Goal: Task Accomplishment & Management: Use online tool/utility

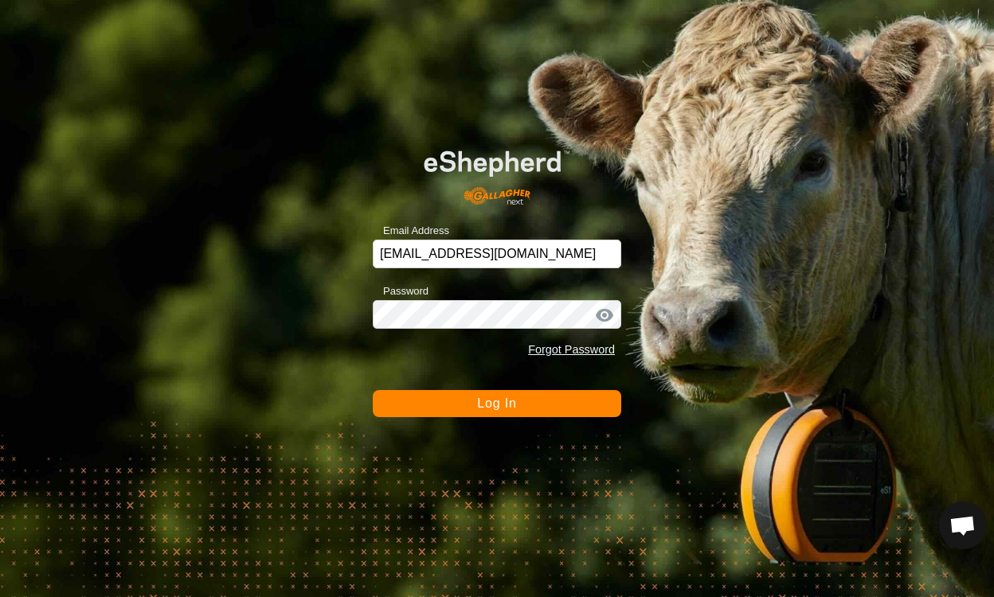
click at [502, 403] on span "Log In" at bounding box center [496, 404] width 39 height 14
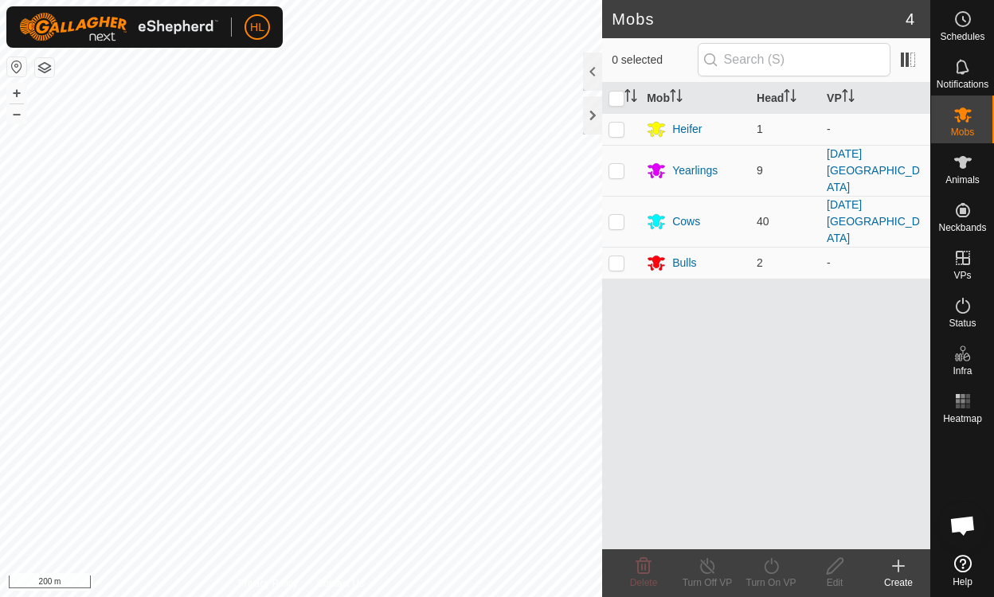
click at [870, 280] on div "Mob Head VP Heifer 1 - Yearlings [DATE] 1st centre field Cows 40 [DATE] 1st cen…" at bounding box center [766, 316] width 328 height 467
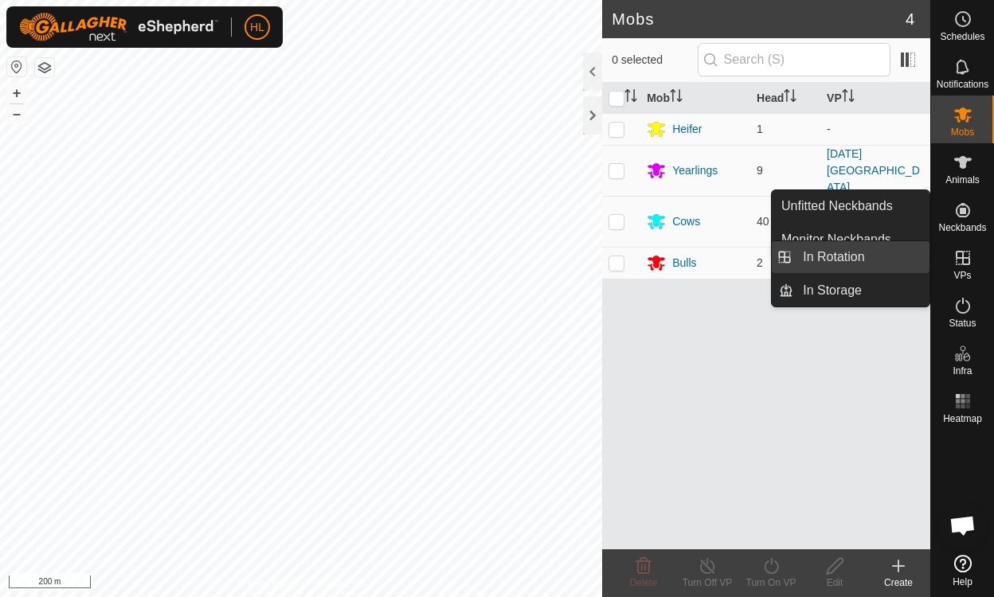
click at [838, 258] on link "In Rotation" at bounding box center [861, 257] width 136 height 32
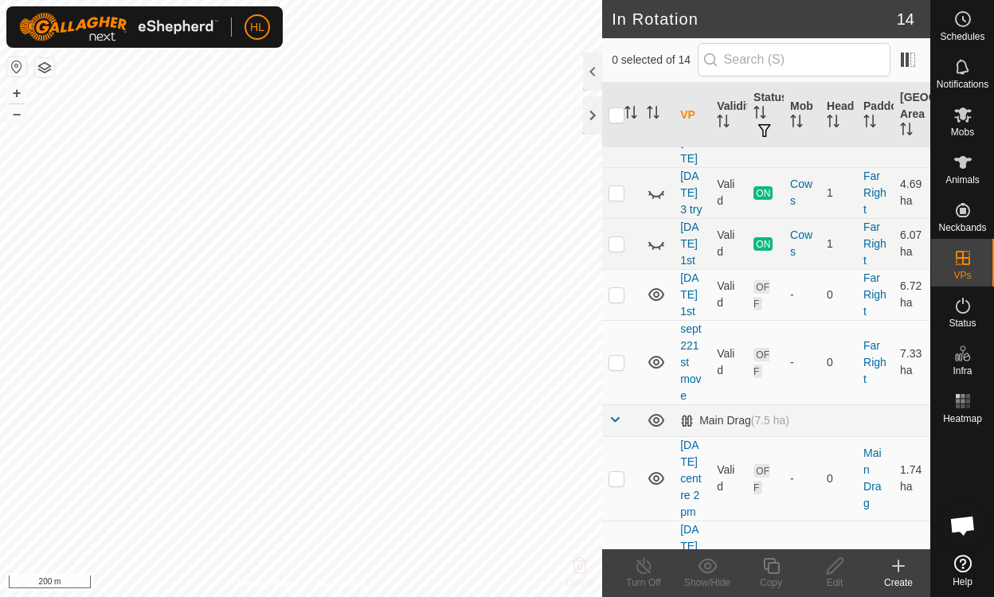
scroll to position [306, 0]
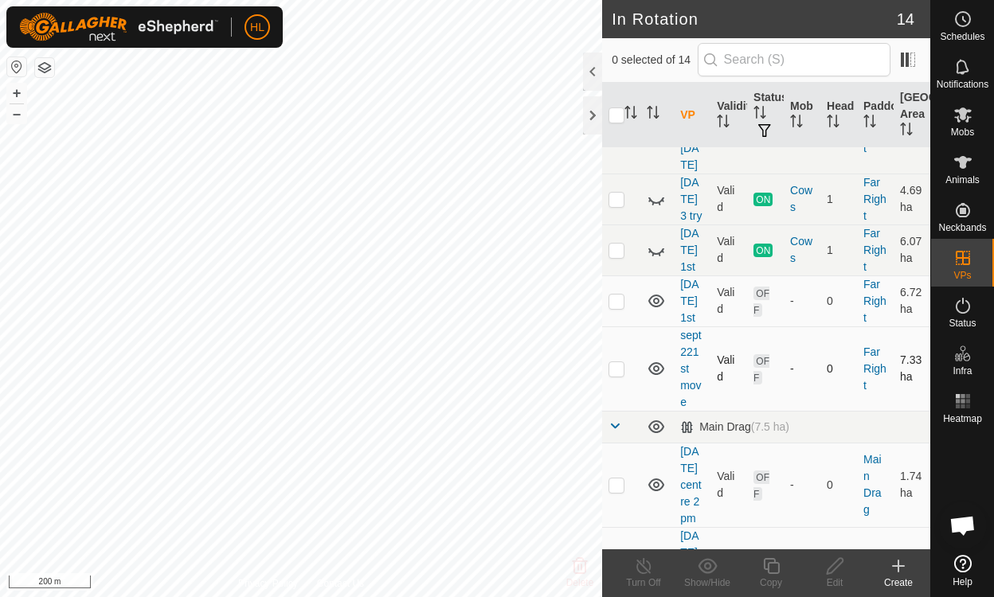
click at [663, 362] on icon at bounding box center [656, 368] width 16 height 13
click at [654, 359] on icon at bounding box center [656, 368] width 19 height 19
click at [619, 345] on td at bounding box center [621, 369] width 38 height 84
click at [616, 362] on p-checkbox at bounding box center [616, 368] width 16 height 13
checkbox input "false"
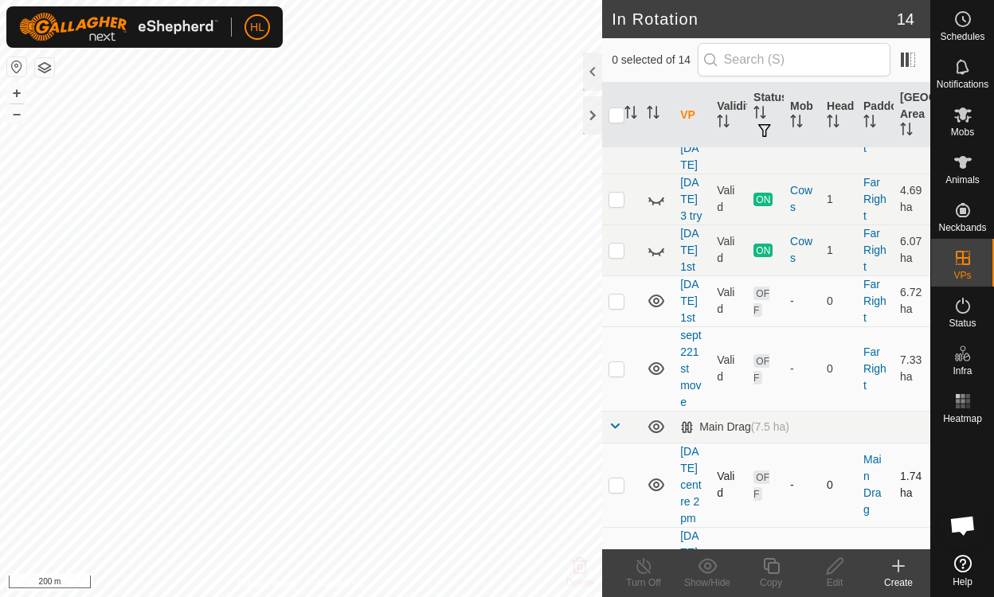
click at [658, 479] on icon at bounding box center [656, 485] width 16 height 13
click at [653, 488] on icon at bounding box center [653, 489] width 2 height 3
click at [612, 462] on td at bounding box center [621, 485] width 38 height 84
checkbox input "true"
click at [839, 565] on icon at bounding box center [835, 566] width 16 height 16
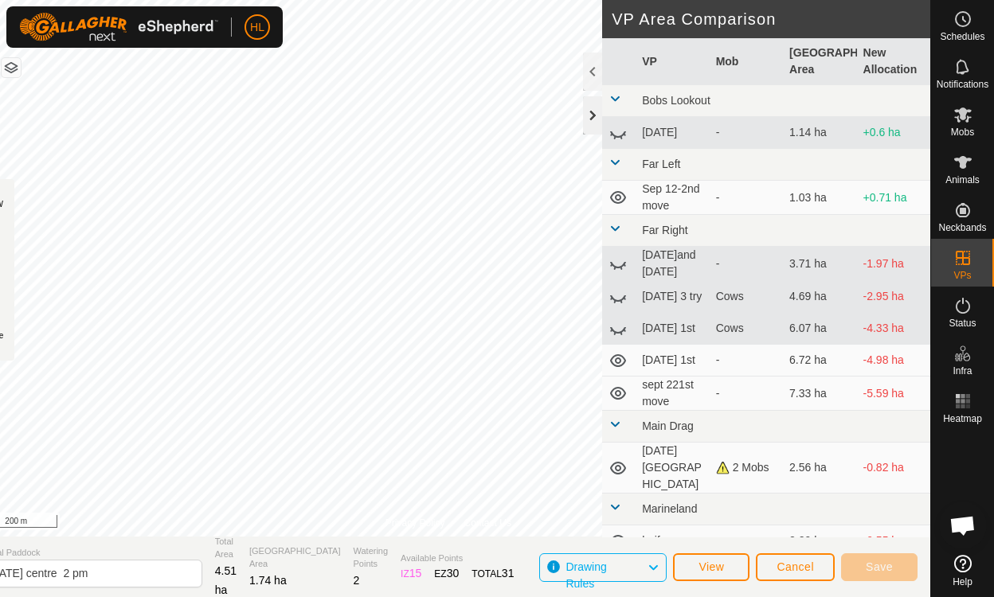
click at [594, 124] on div at bounding box center [592, 115] width 19 height 38
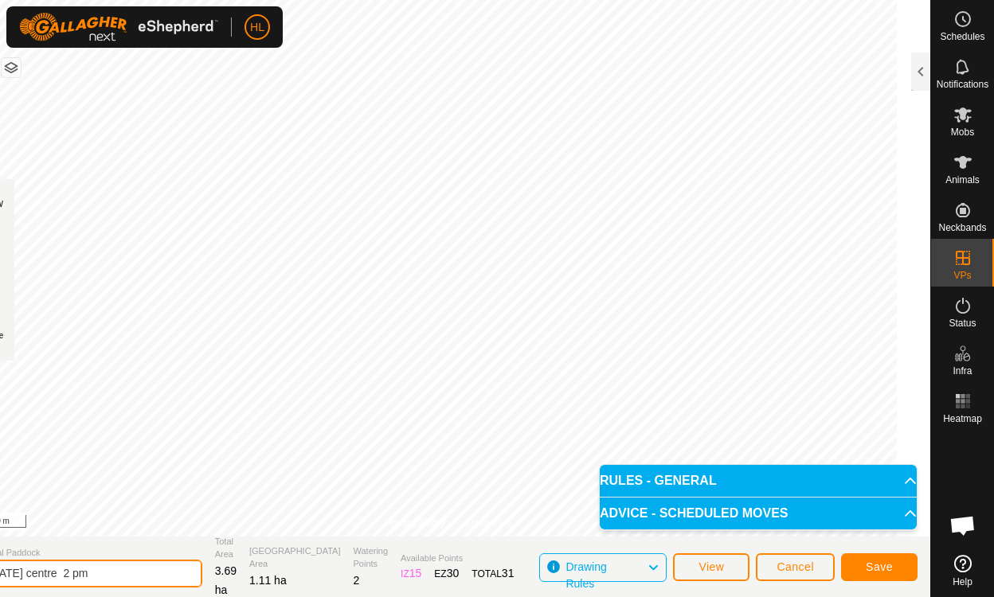
click at [58, 573] on input "[DATE] centre 2 pm" at bounding box center [90, 574] width 223 height 28
type input "[DATE] centre pm"
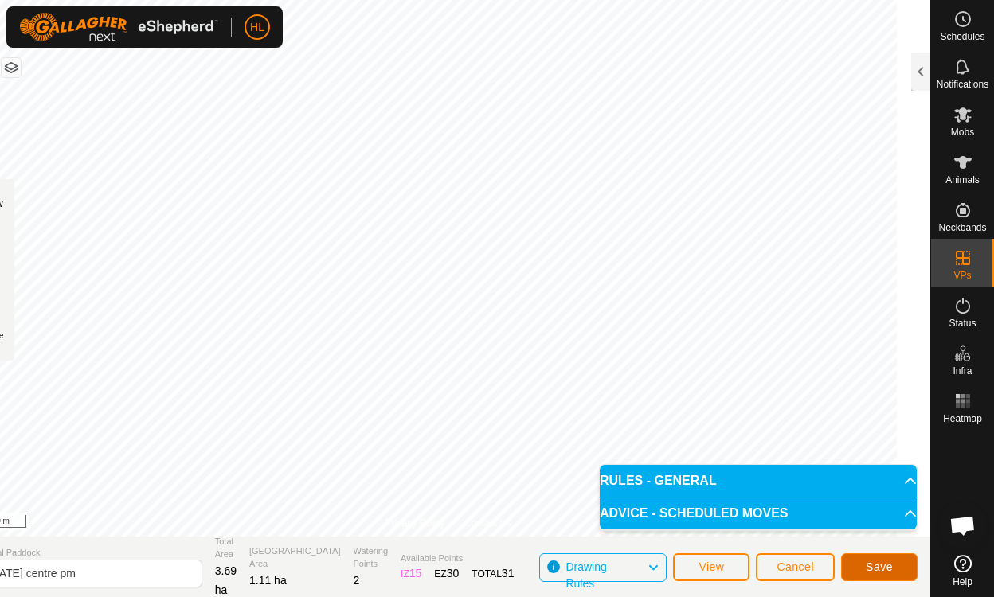
click at [868, 567] on span "Save" at bounding box center [879, 567] width 27 height 13
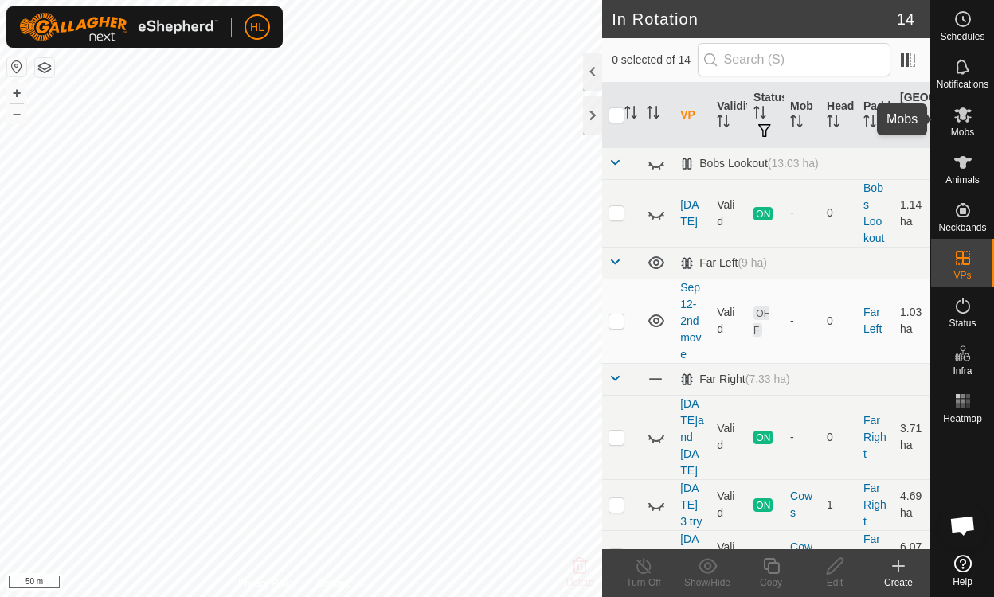
click at [962, 114] on icon at bounding box center [963, 115] width 18 height 15
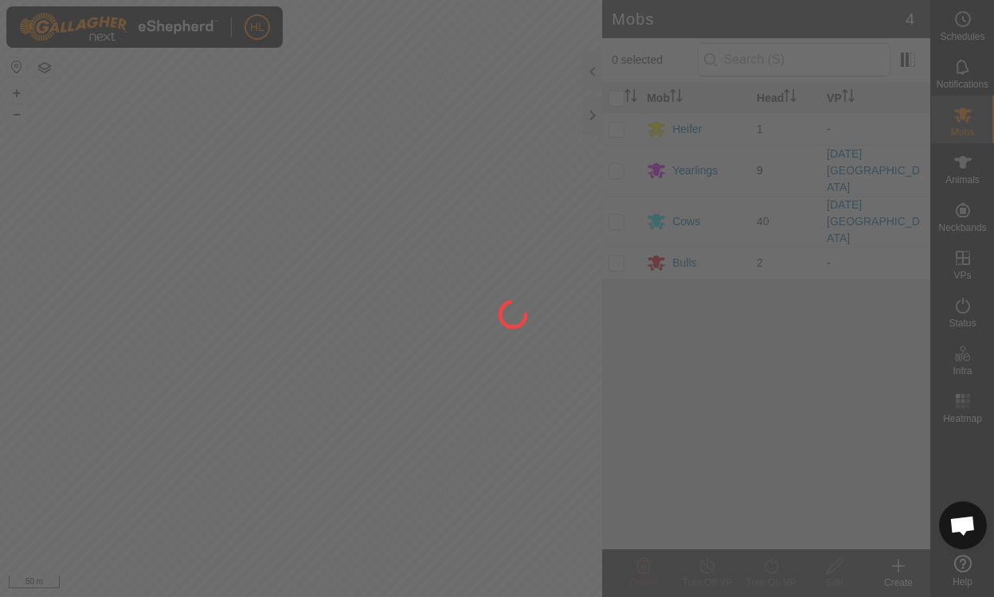
click at [615, 166] on div at bounding box center [497, 298] width 994 height 597
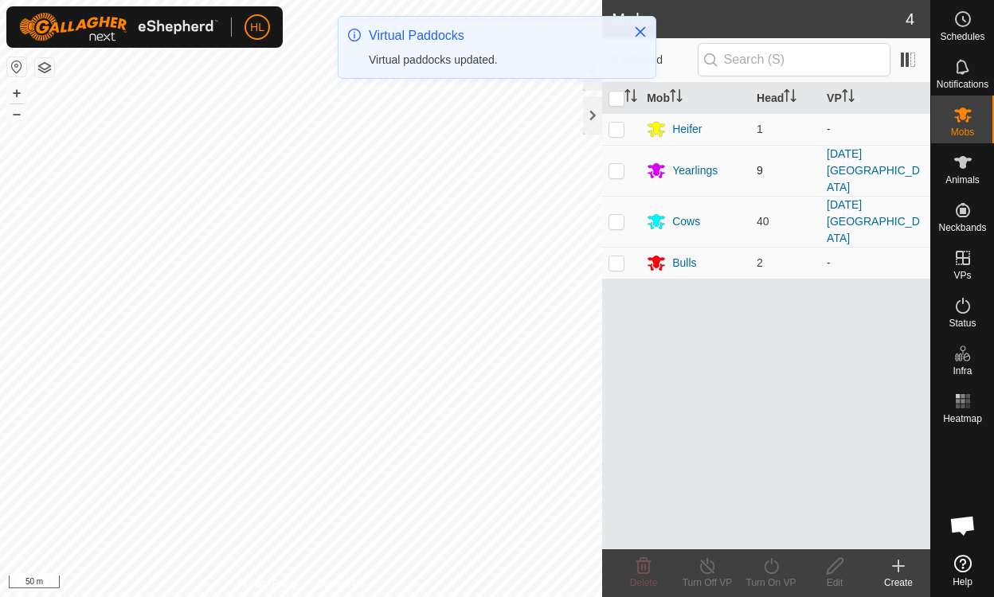
click at [615, 166] on p-checkbox at bounding box center [616, 170] width 16 height 13
checkbox input "true"
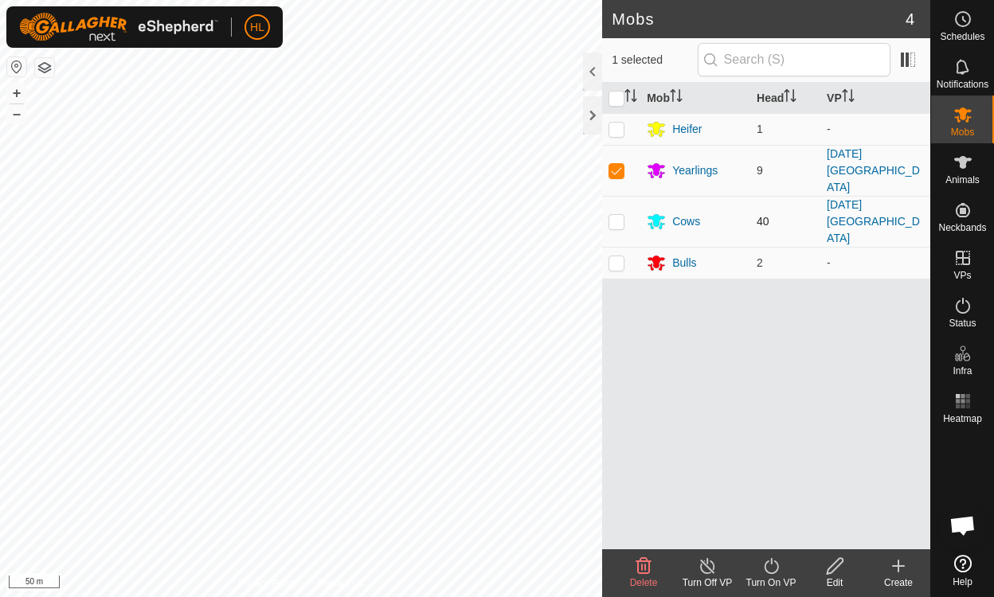
click at [619, 203] on td at bounding box center [621, 221] width 38 height 51
checkbox input "true"
click at [766, 563] on icon at bounding box center [771, 566] width 14 height 16
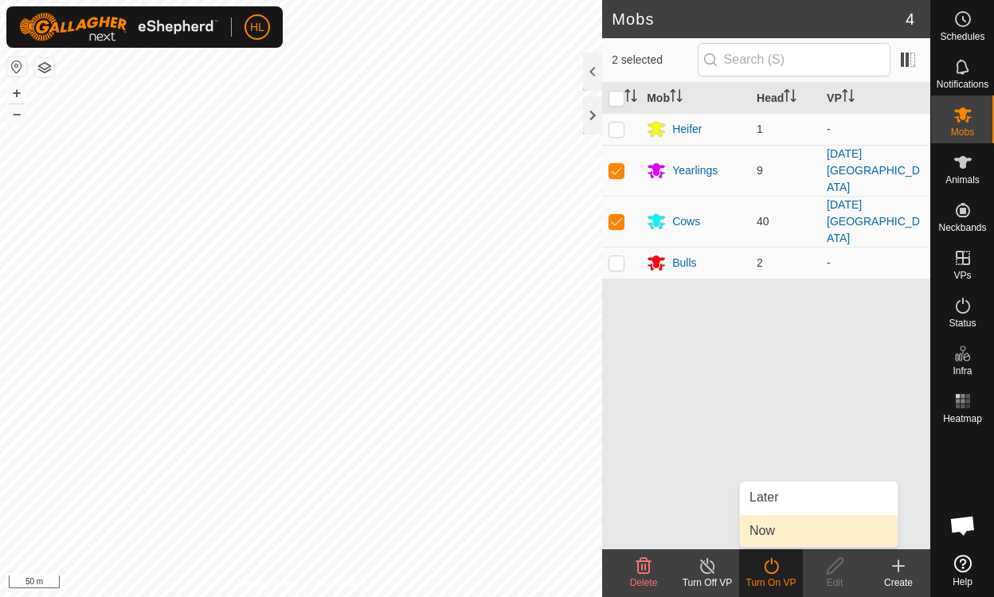
click at [762, 532] on link "Now" at bounding box center [819, 531] width 158 height 32
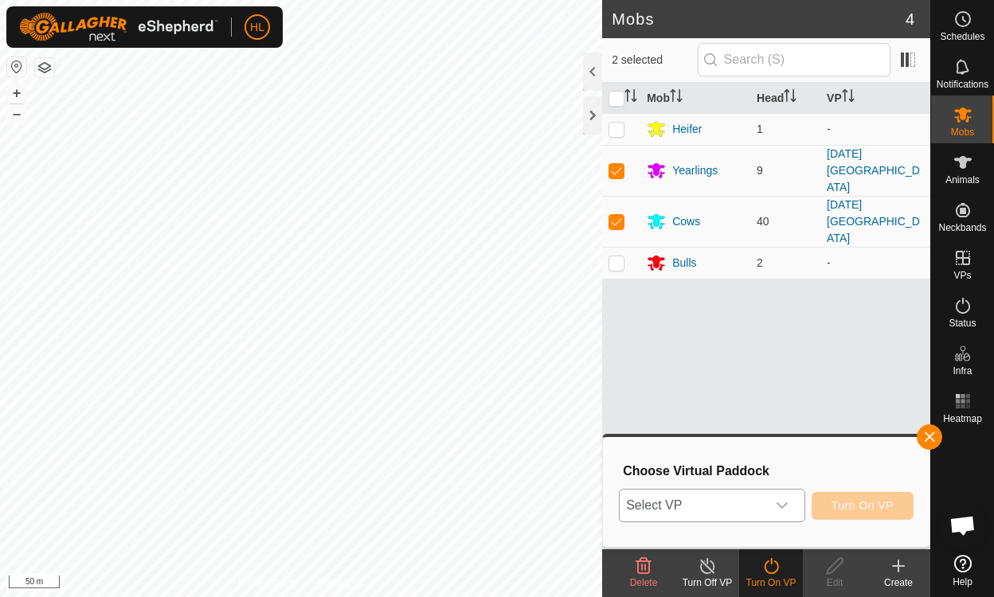
click at [776, 508] on div "dropdown trigger" at bounding box center [782, 506] width 32 height 32
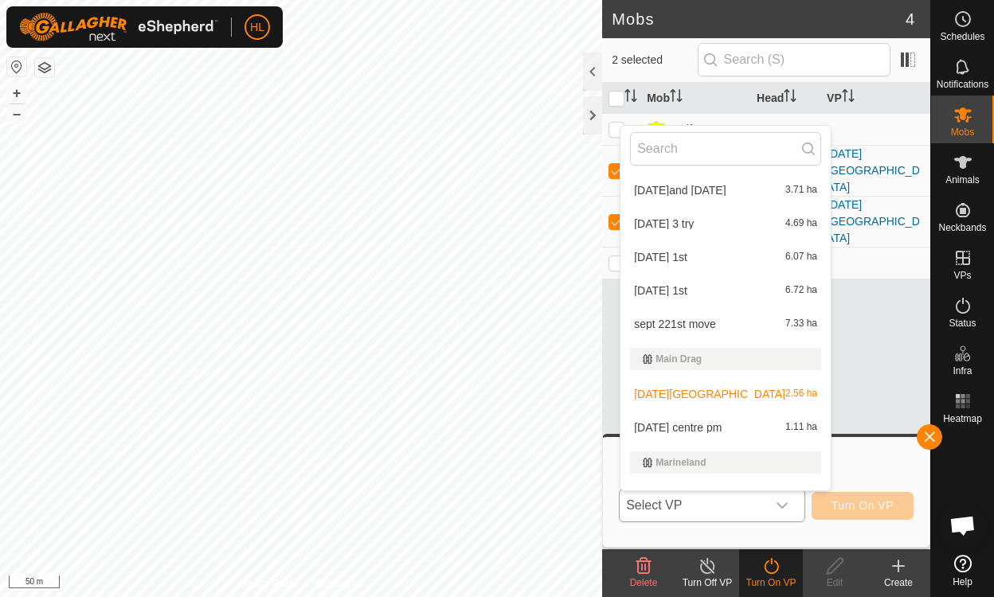
scroll to position [178, 0]
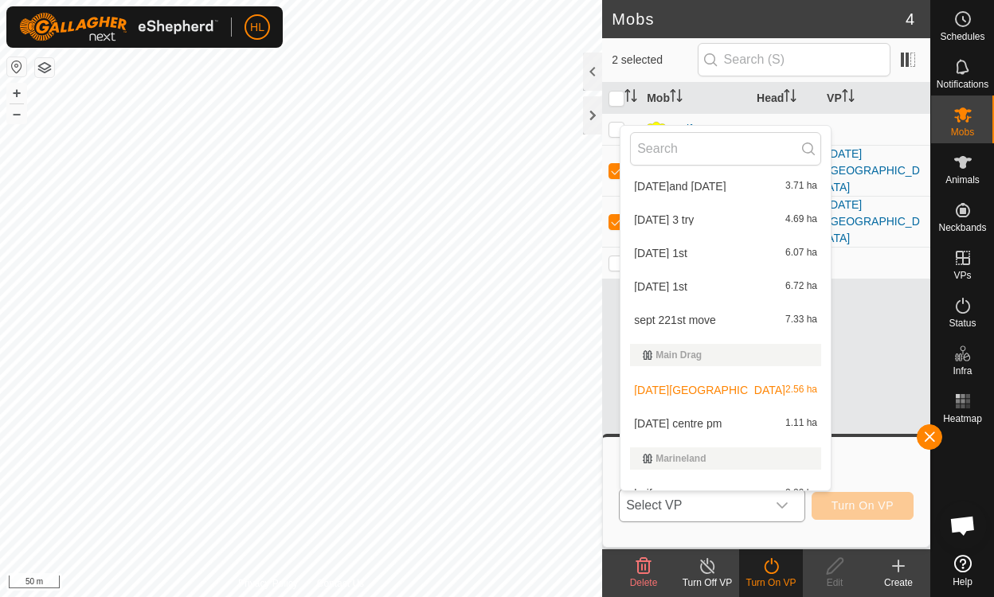
click at [710, 428] on span "[DATE] centre pm" at bounding box center [678, 423] width 88 height 11
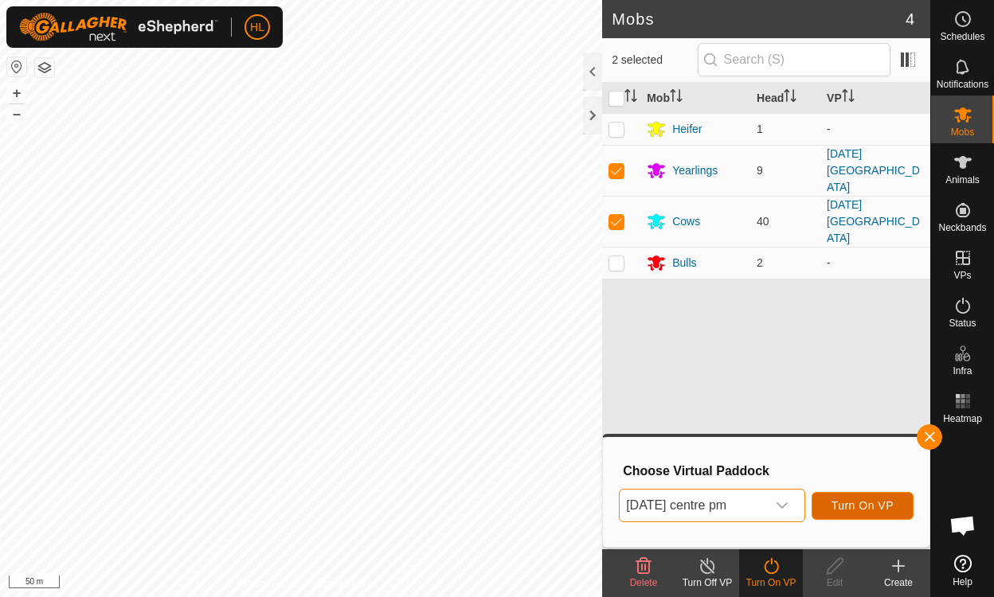
click at [878, 507] on span "Turn On VP" at bounding box center [863, 505] width 62 height 13
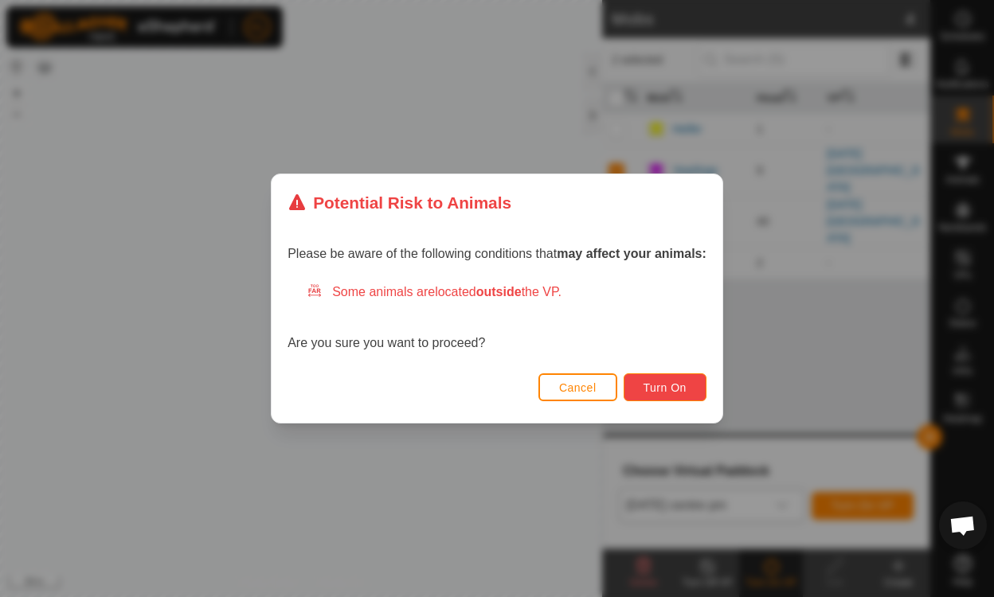
click at [676, 389] on span "Turn On" at bounding box center [665, 388] width 43 height 13
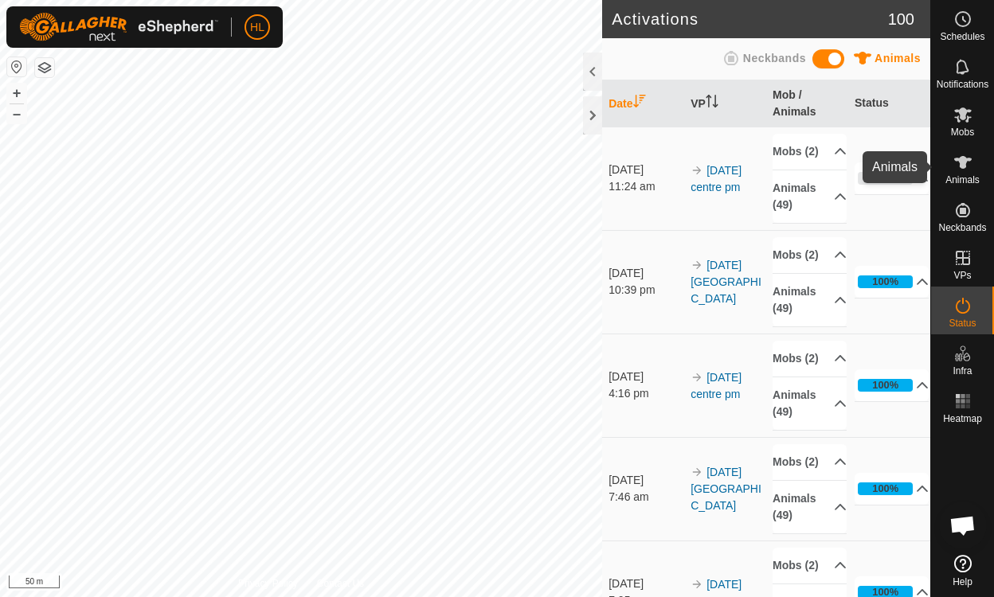
click at [960, 162] on icon at bounding box center [963, 162] width 18 height 13
